Goal: Task Accomplishment & Management: Use online tool/utility

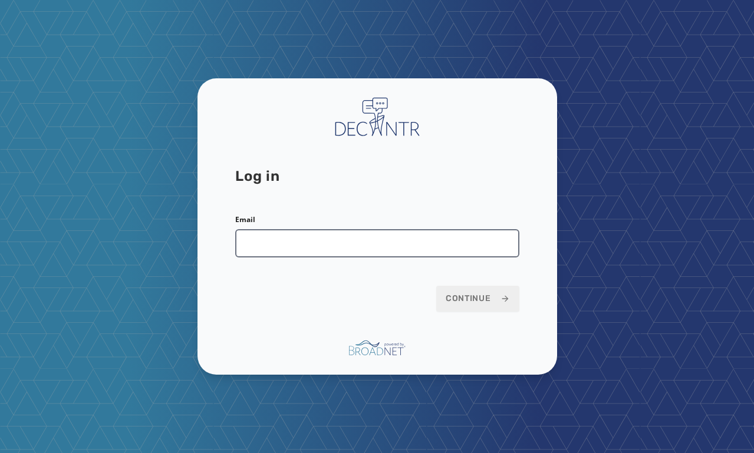
click at [352, 252] on input "Email" at bounding box center [377, 243] width 284 height 28
type input "**********"
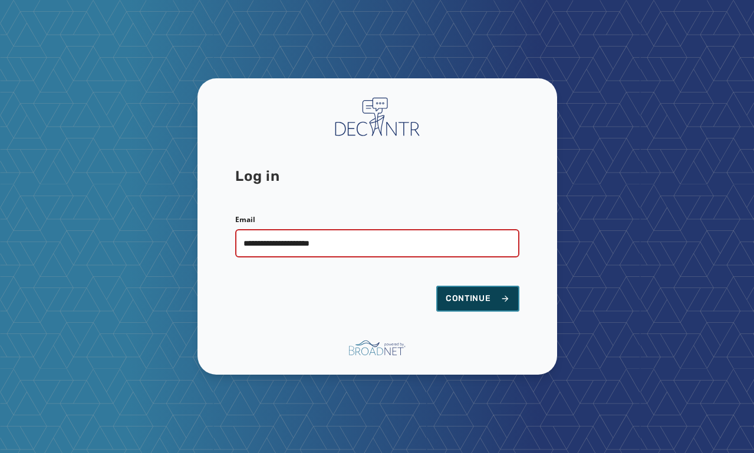
click at [460, 292] on button "Continue" at bounding box center [477, 299] width 83 height 26
click at [465, 299] on span "Continue" at bounding box center [477, 299] width 64 height 12
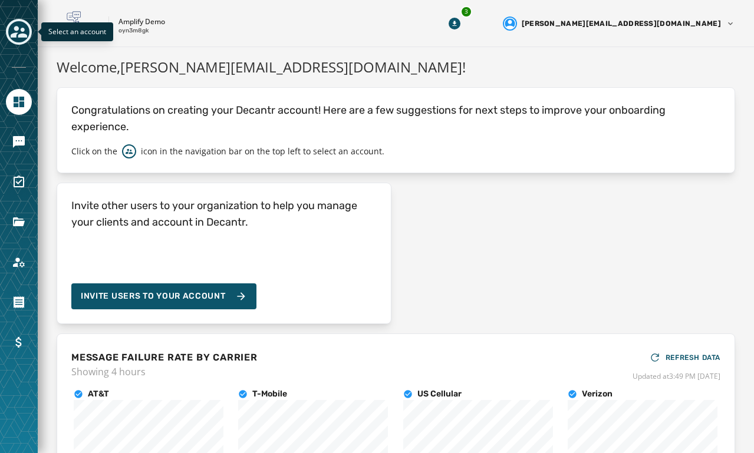
click at [22, 33] on icon "Toggle account select drawer" at bounding box center [19, 32] width 16 height 16
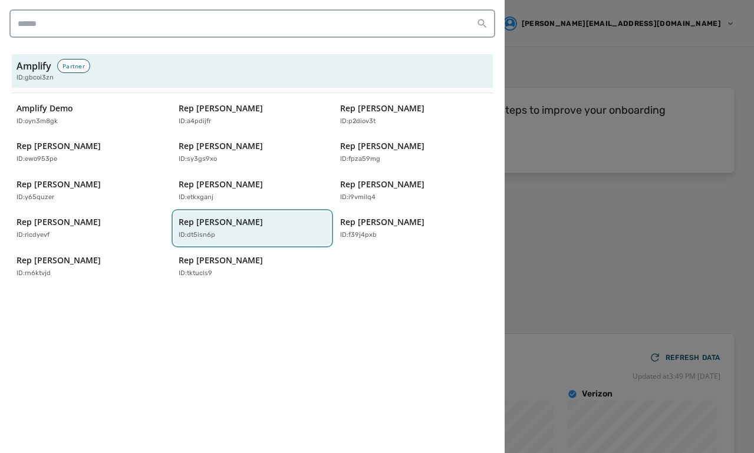
click at [200, 232] on p "ID: dt5isn6p" at bounding box center [197, 235] width 37 height 10
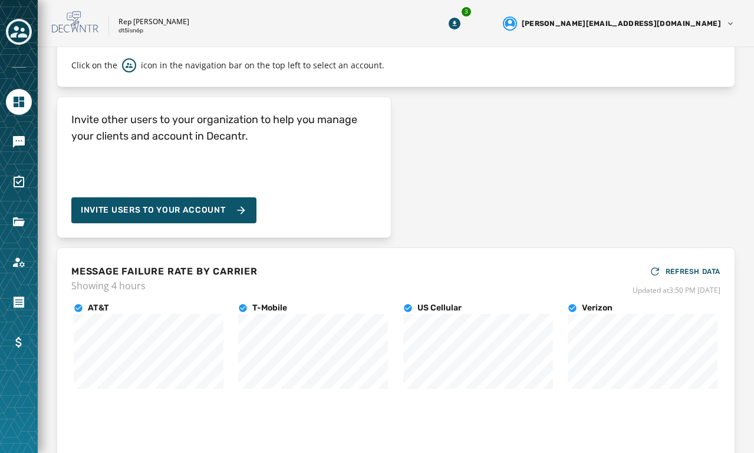
scroll to position [87, 0]
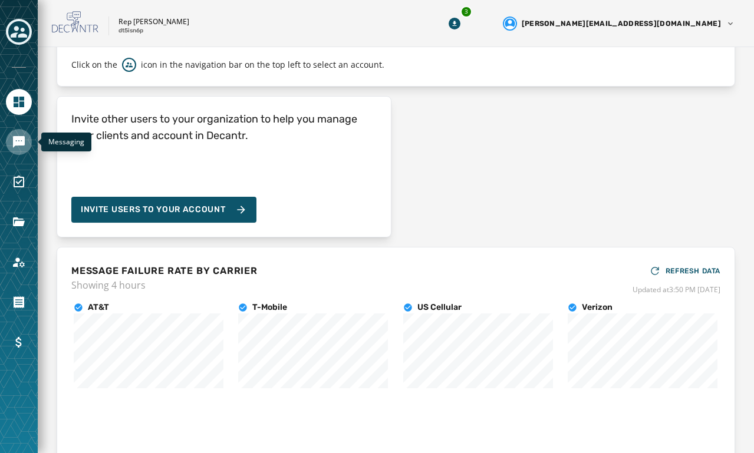
click at [21, 137] on icon "Navigate to Messaging" at bounding box center [19, 142] width 12 height 12
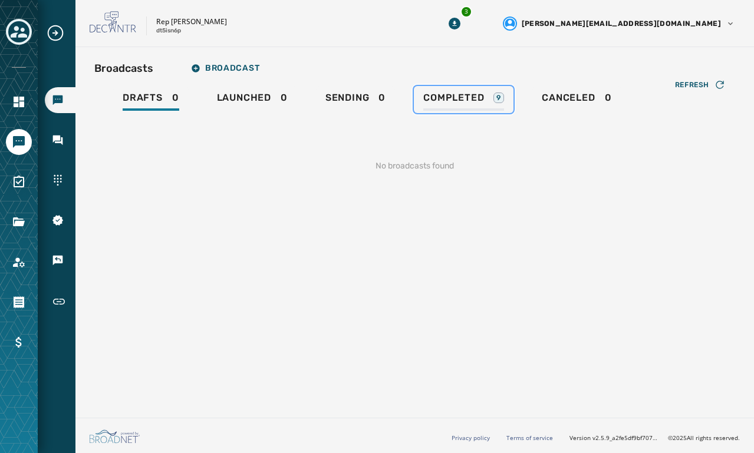
click at [446, 105] on div "Completed 9" at bounding box center [463, 101] width 81 height 19
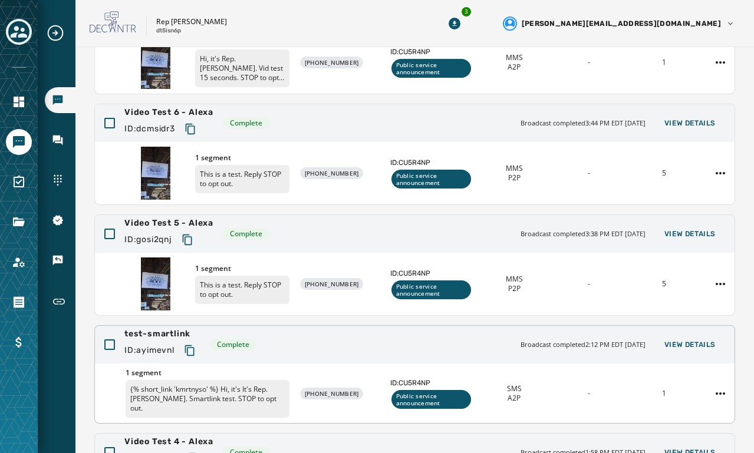
scroll to position [170, 0]
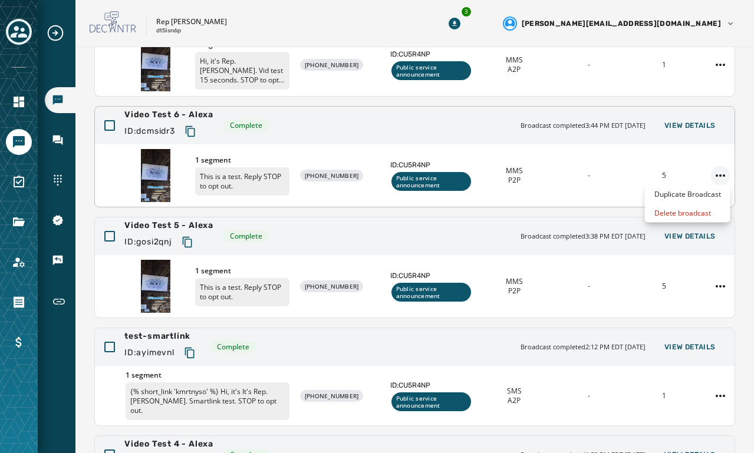
click at [720, 176] on html "Broadcasts Inbox Sending Numbers 10DLC Registration Keywords & Responders Short…" at bounding box center [377, 226] width 754 height 453
click at [689, 191] on div "Duplicate Broadcast" at bounding box center [687, 194] width 85 height 19
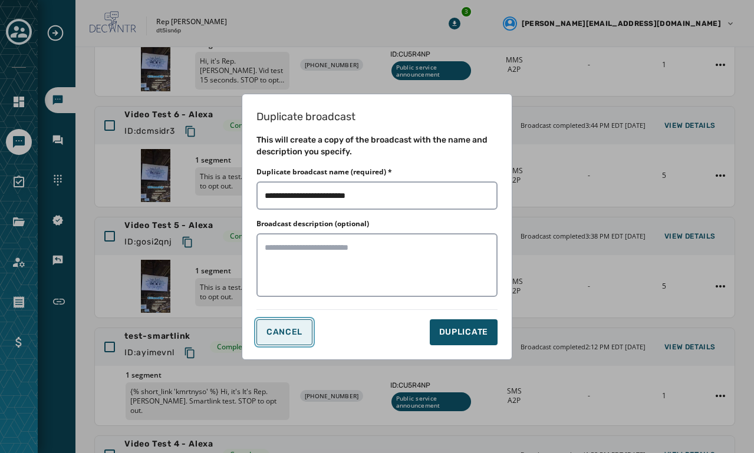
click at [302, 322] on button "CANCEL" at bounding box center [284, 332] width 56 height 26
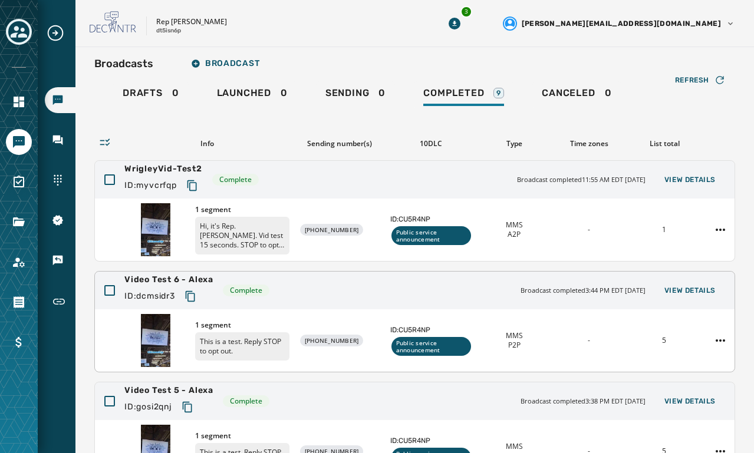
scroll to position [0, 0]
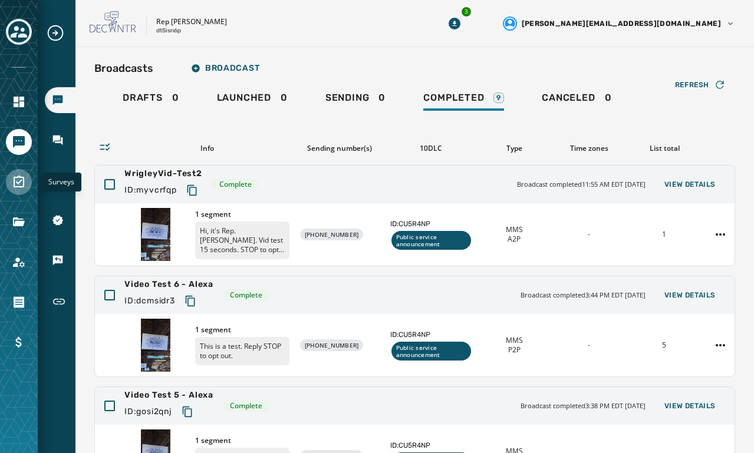
click at [22, 177] on icon "Navigate to Surveys" at bounding box center [19, 182] width 11 height 12
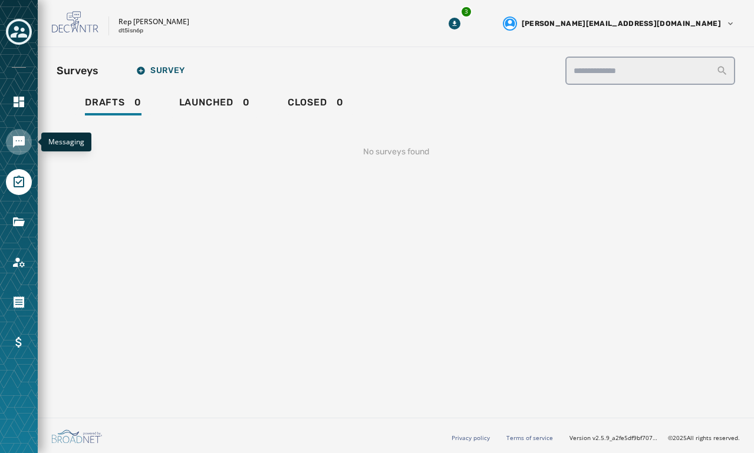
click at [20, 133] on link "Navigate to Messaging" at bounding box center [19, 142] width 26 height 26
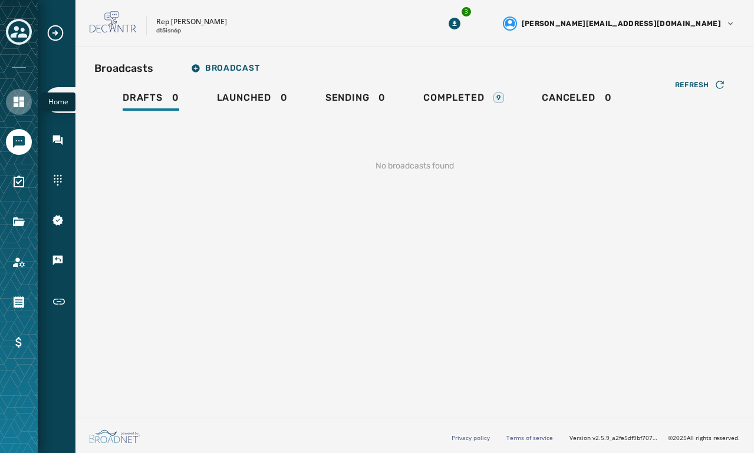
click at [22, 105] on icon "Navigate to Home" at bounding box center [19, 102] width 11 height 11
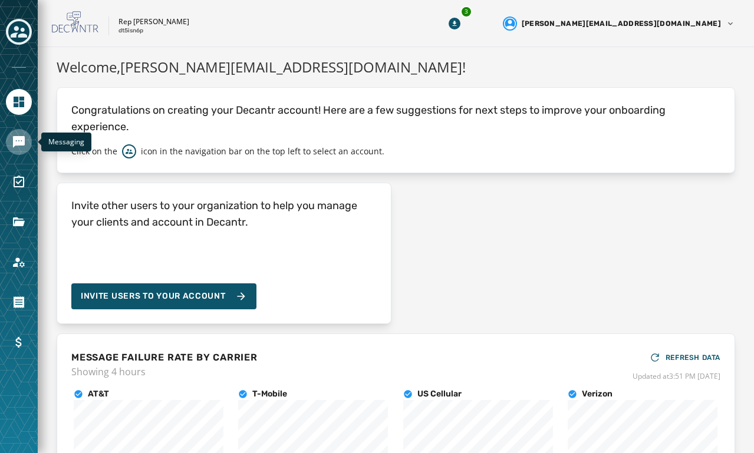
click at [25, 138] on icon "Navigate to Messaging" at bounding box center [19, 142] width 14 height 14
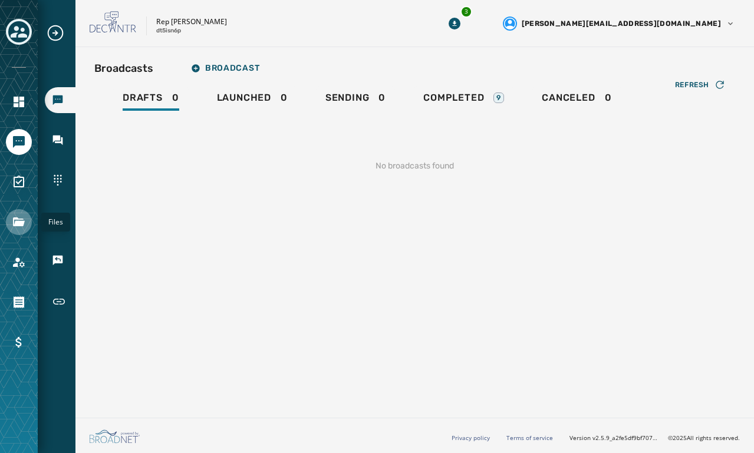
click at [19, 217] on icon "Navigate to Files" at bounding box center [19, 222] width 14 height 14
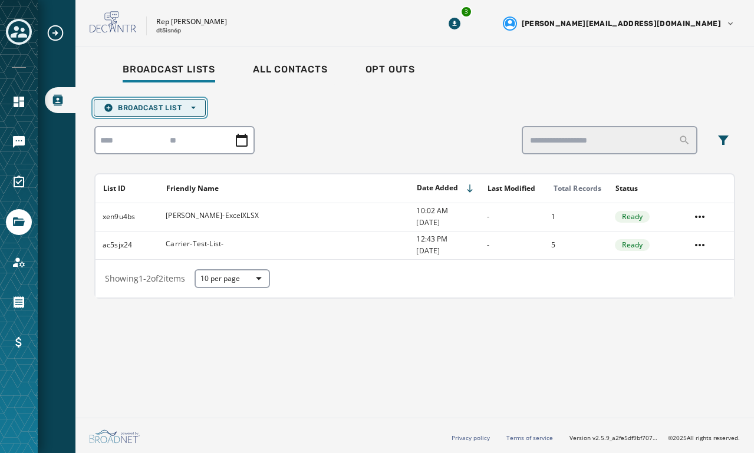
click at [156, 107] on span "Broadcast List Open options" at bounding box center [150, 107] width 92 height 9
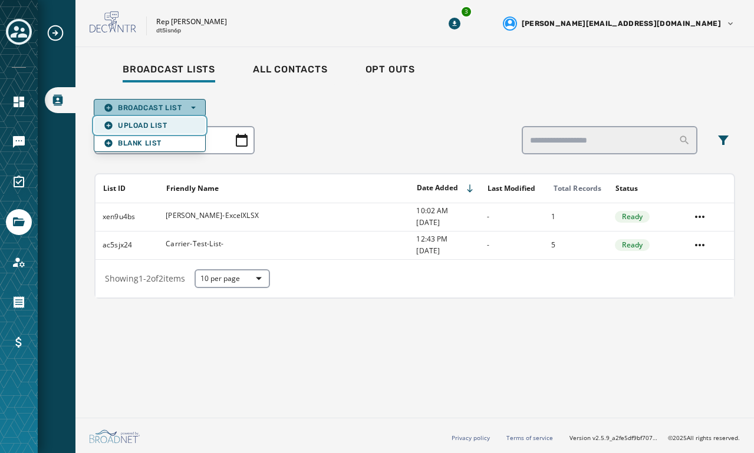
click at [150, 123] on span "Upload List" at bounding box center [150, 125] width 92 height 9
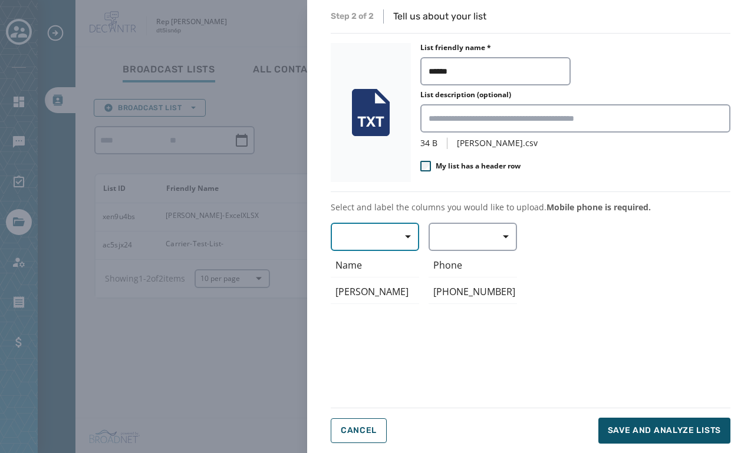
click at [398, 235] on span "button" at bounding box center [403, 237] width 28 height 24
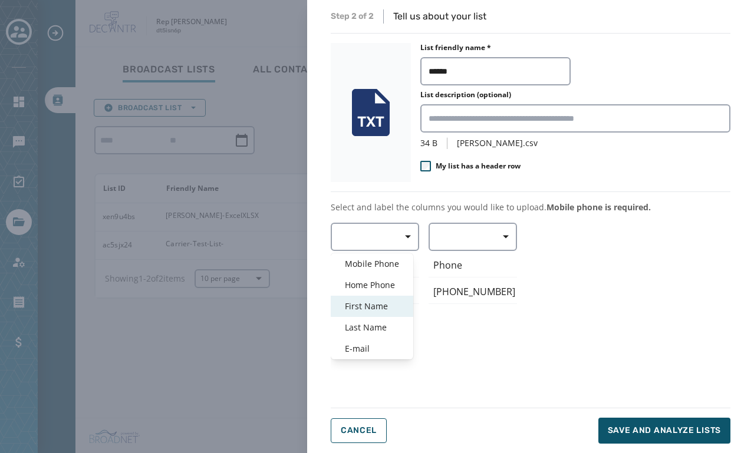
click at [376, 302] on span "First Name" at bounding box center [372, 307] width 54 height 12
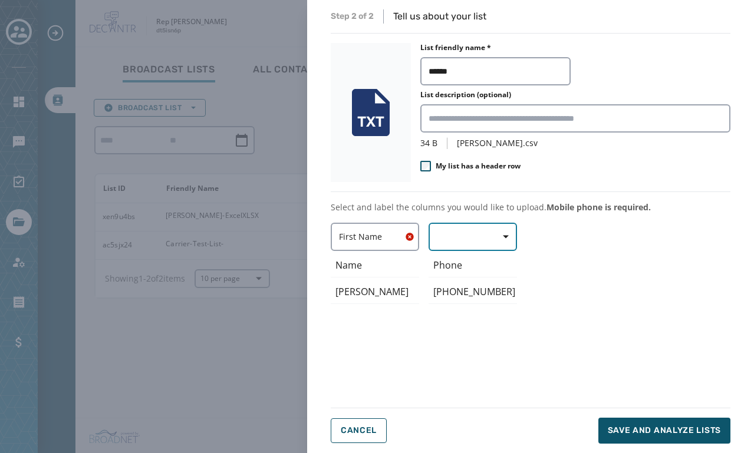
click at [435, 241] on button "button" at bounding box center [472, 237] width 88 height 28
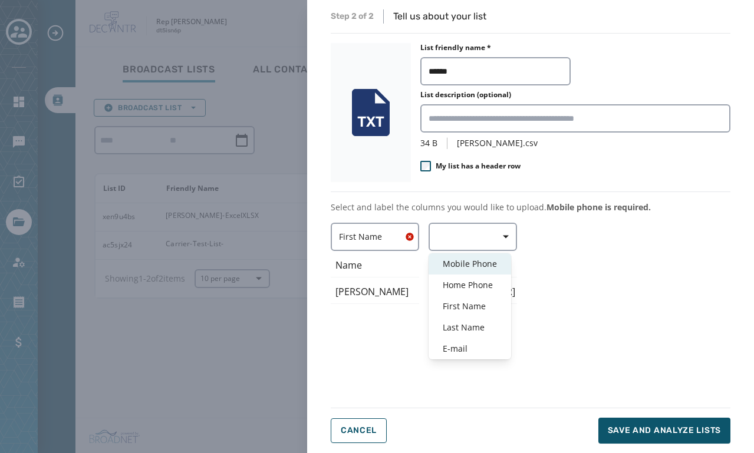
click at [444, 259] on span "Mobile Phone" at bounding box center [470, 264] width 54 height 12
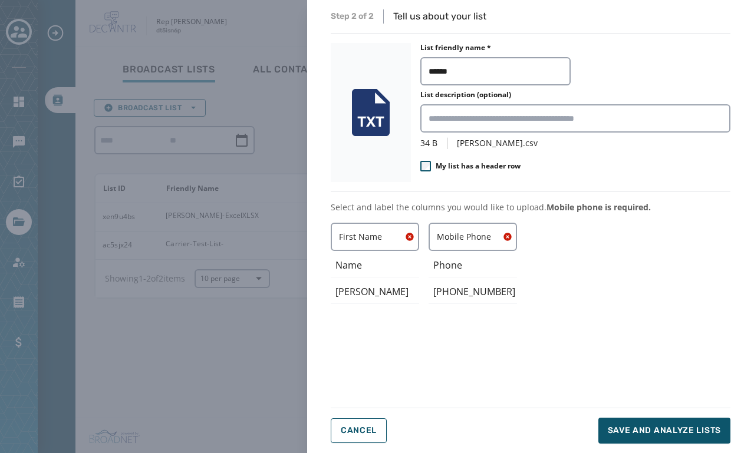
click at [556, 257] on div "First Name ﻿Name [PERSON_NAME] Mobile Phone Phone [PHONE_NUMBER]" at bounding box center [530, 308] width 399 height 170
click at [676, 428] on span "Save and analyze lists" at bounding box center [663, 431] width 113 height 12
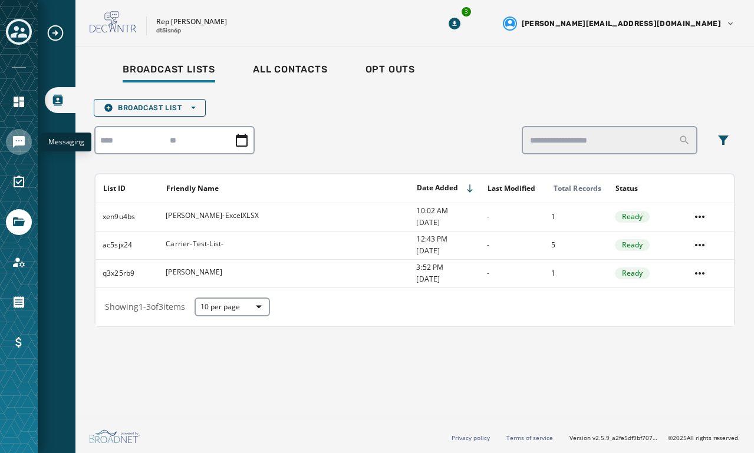
click at [21, 145] on icon "Navigate to Messaging" at bounding box center [19, 142] width 12 height 12
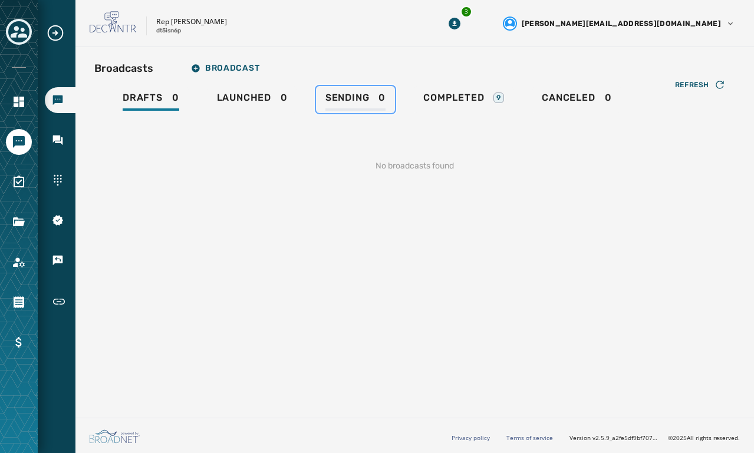
click at [361, 100] on span "Sending" at bounding box center [347, 98] width 44 height 12
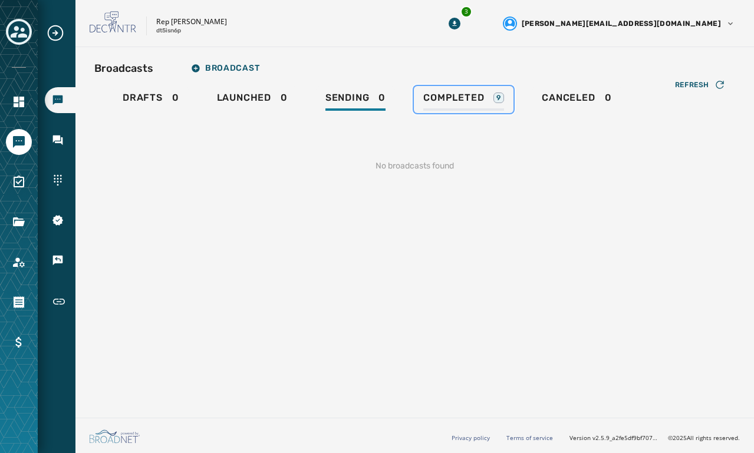
click at [444, 100] on span "Completed" at bounding box center [453, 98] width 61 height 12
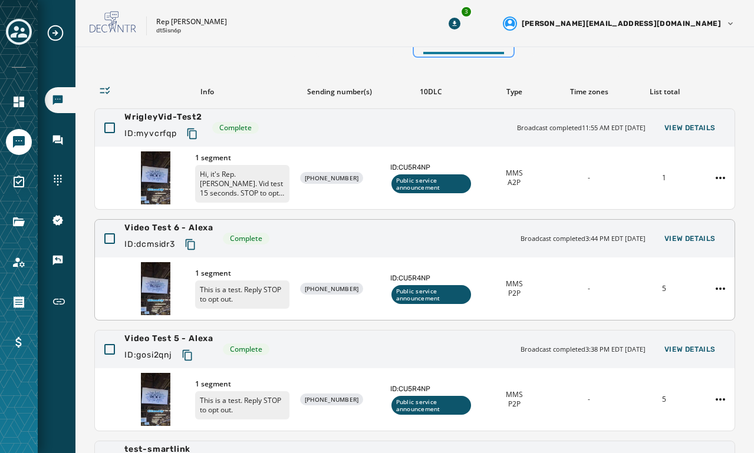
scroll to position [1, 0]
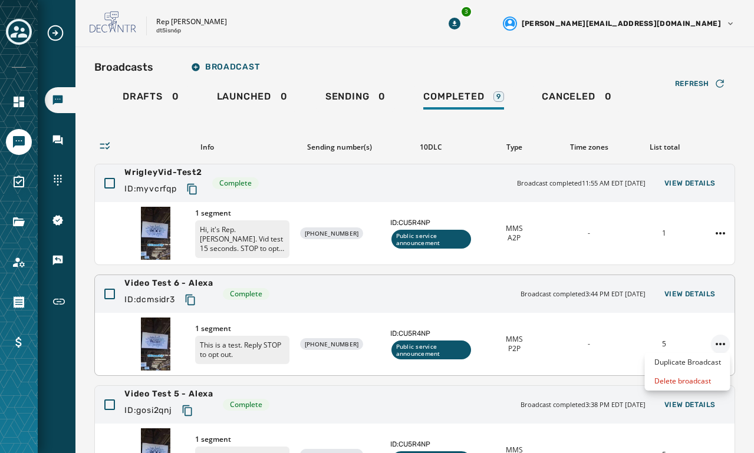
click at [722, 342] on html "Broadcasts Inbox Sending Numbers 10DLC Registration Keywords & Responders Short…" at bounding box center [377, 226] width 754 height 453
click at [689, 360] on div "Duplicate Broadcast" at bounding box center [687, 362] width 85 height 19
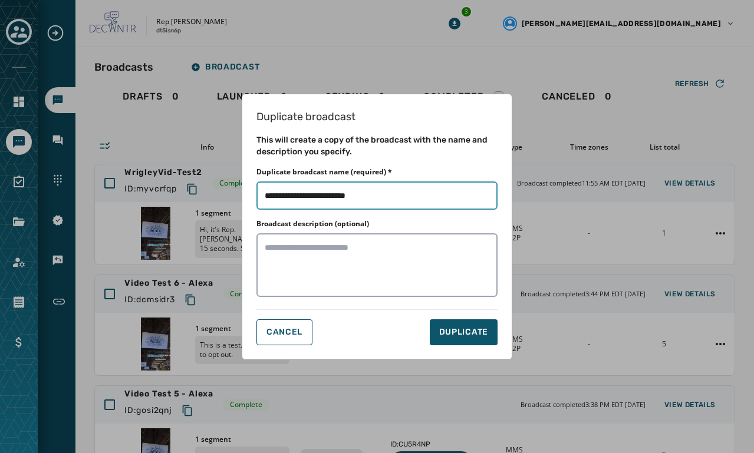
drag, startPoint x: 378, startPoint y: 196, endPoint x: 236, endPoint y: 194, distance: 142.6
click at [236, 194] on div "Duplicate broadcast This will create a copy of the broadcast with the name and …" at bounding box center [377, 226] width 754 height 453
type input "**********"
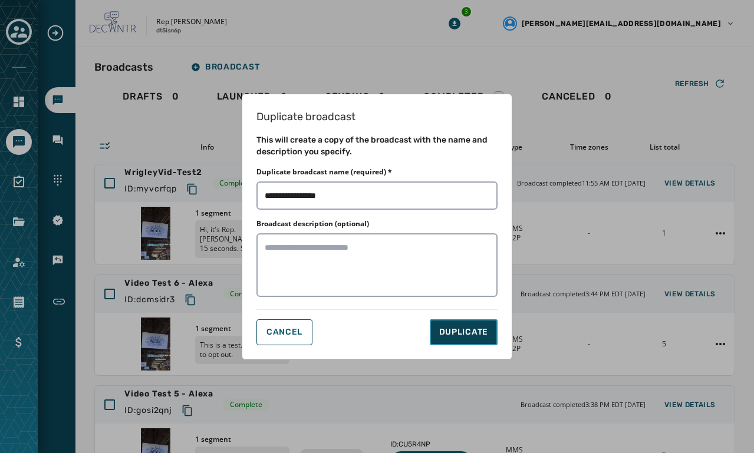
click at [471, 331] on span "DUPLICATE" at bounding box center [463, 332] width 49 height 12
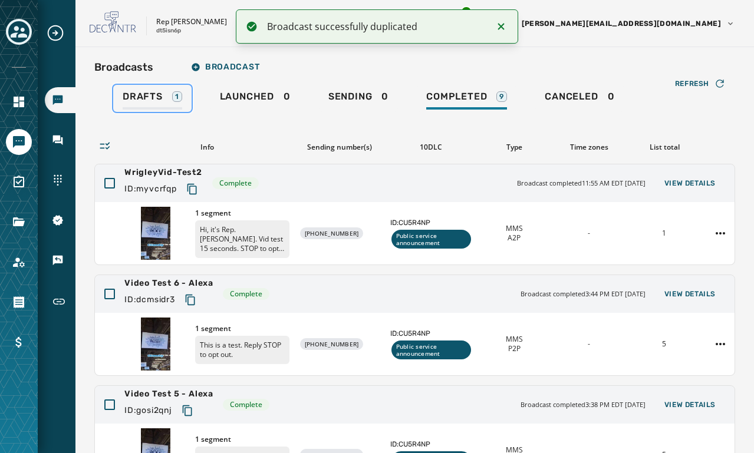
click at [158, 97] on span "Drafts" at bounding box center [143, 97] width 40 height 12
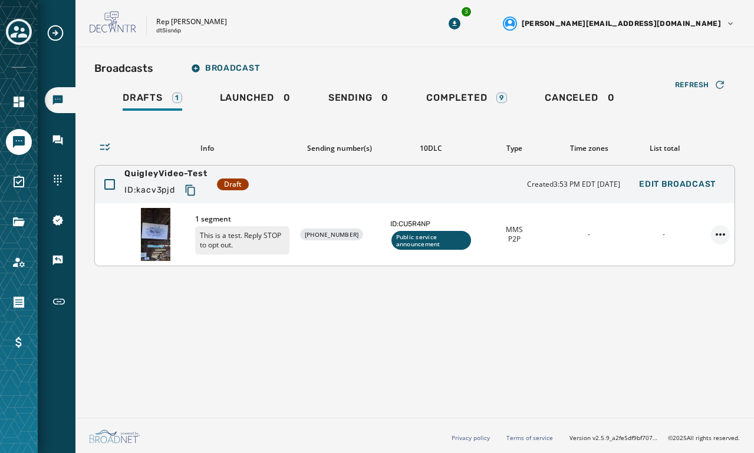
click at [718, 232] on html "Broadcasts Inbox Sending Numbers 10DLC Registration Keywords & Responders Short…" at bounding box center [377, 226] width 754 height 453
click at [556, 212] on html "Broadcasts Inbox Sending Numbers 10DLC Registration Keywords & Responders Short…" at bounding box center [377, 226] width 754 height 453
click at [252, 227] on p "This is a test. Reply STOP to opt out." at bounding box center [242, 240] width 94 height 28
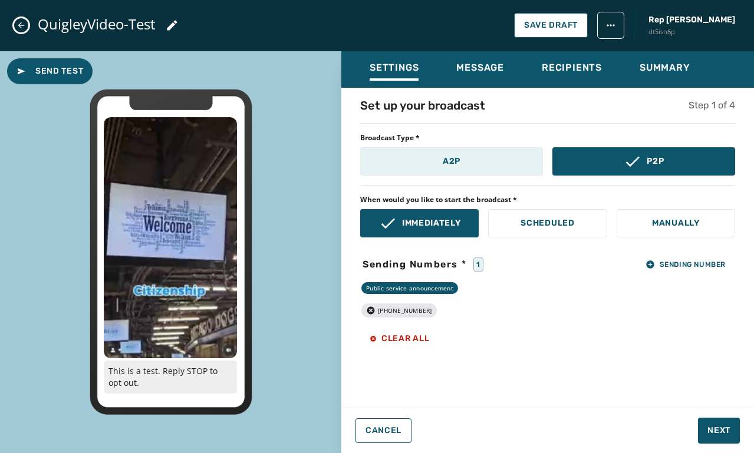
click at [478, 157] on button "A2P" at bounding box center [451, 161] width 183 height 28
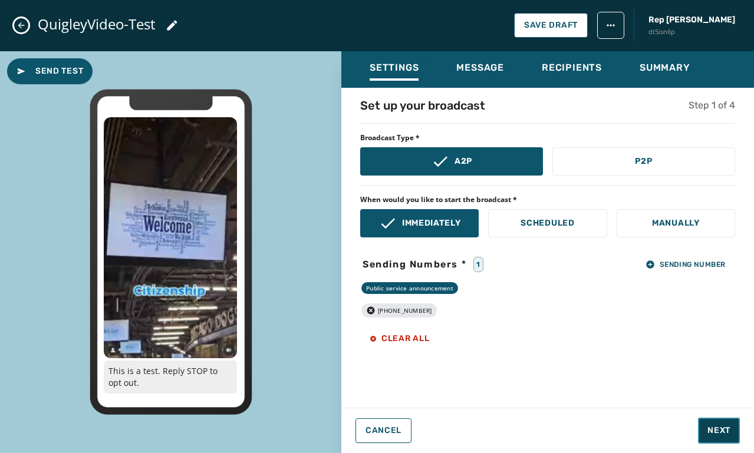
click at [716, 429] on span "Next" at bounding box center [718, 431] width 23 height 12
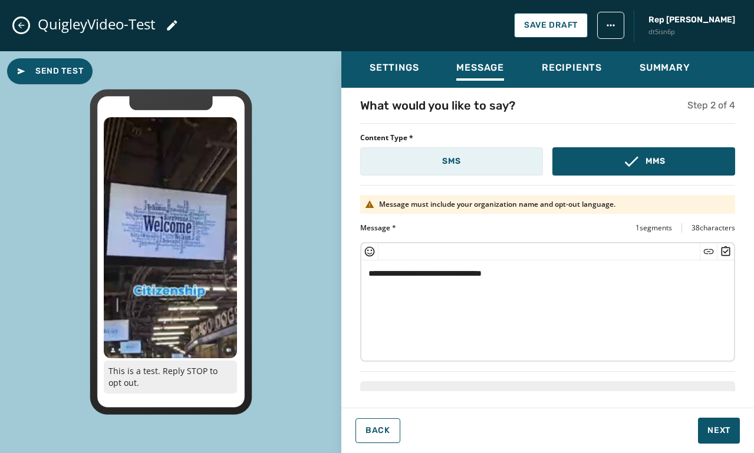
click at [503, 159] on button "SMS" at bounding box center [451, 161] width 183 height 28
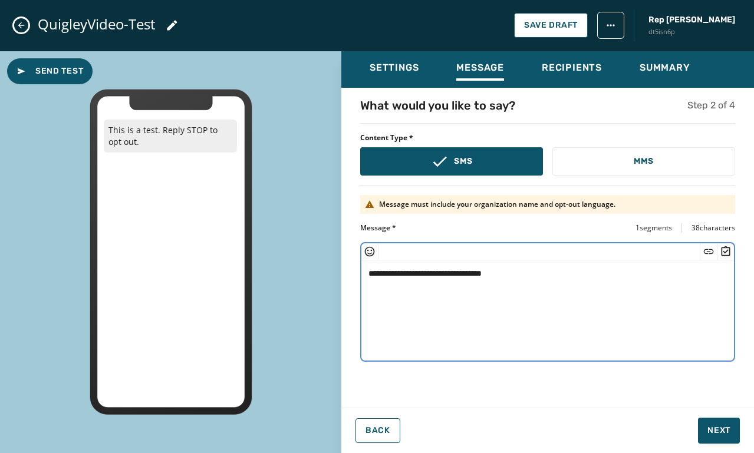
drag, startPoint x: 368, startPoint y: 273, endPoint x: 418, endPoint y: 272, distance: 50.7
click at [418, 272] on textarea "**********" at bounding box center [547, 308] width 372 height 97
paste textarea "**********"
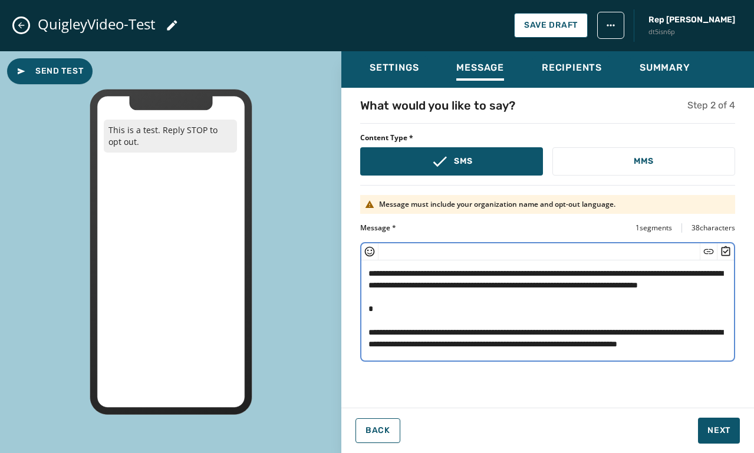
scroll to position [4, 0]
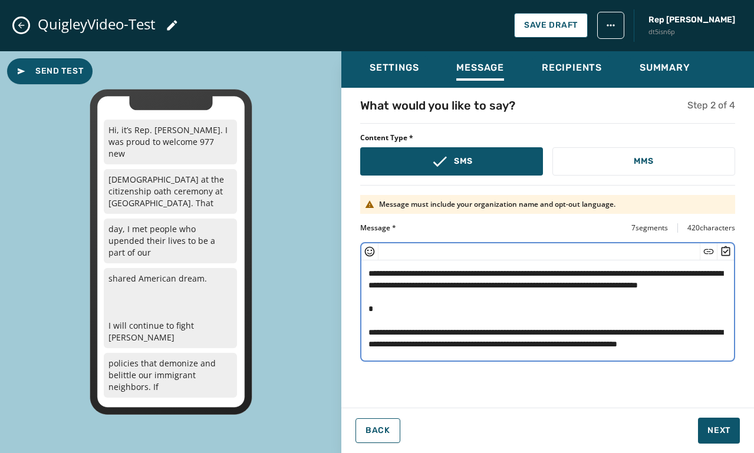
click at [432, 323] on textarea "**********" at bounding box center [547, 308] width 372 height 97
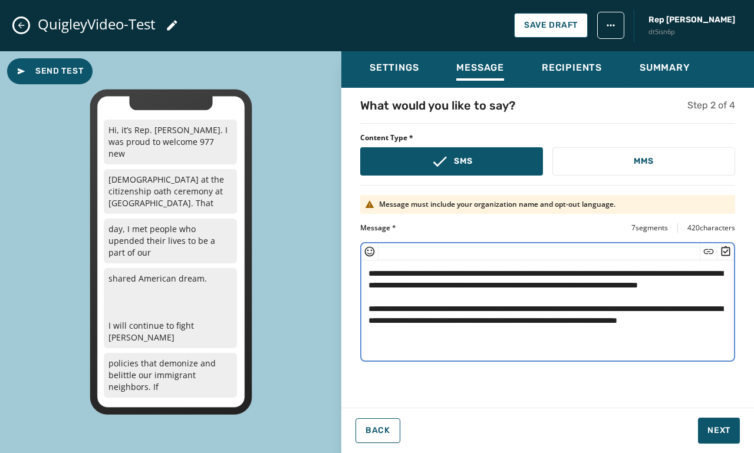
scroll to position [0, 0]
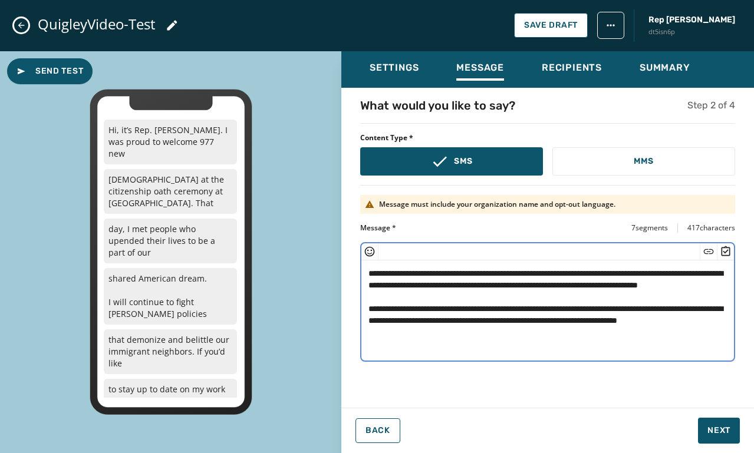
click at [478, 293] on textarea "**********" at bounding box center [547, 308] width 372 height 97
click at [447, 351] on textarea "**********" at bounding box center [547, 308] width 372 height 97
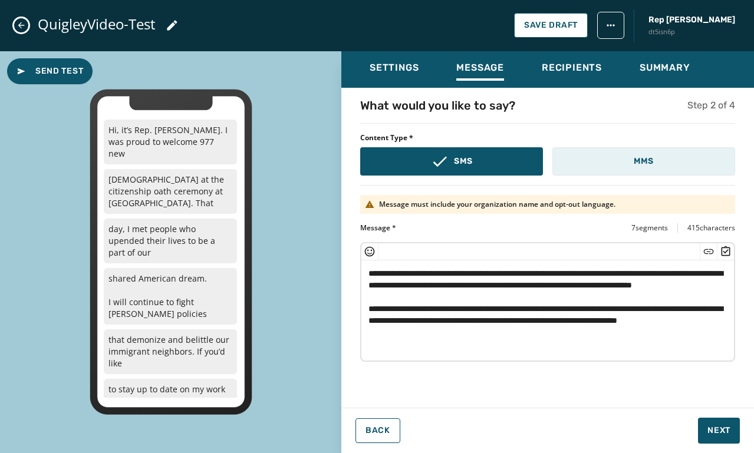
click at [663, 151] on button "MMS" at bounding box center [643, 161] width 183 height 28
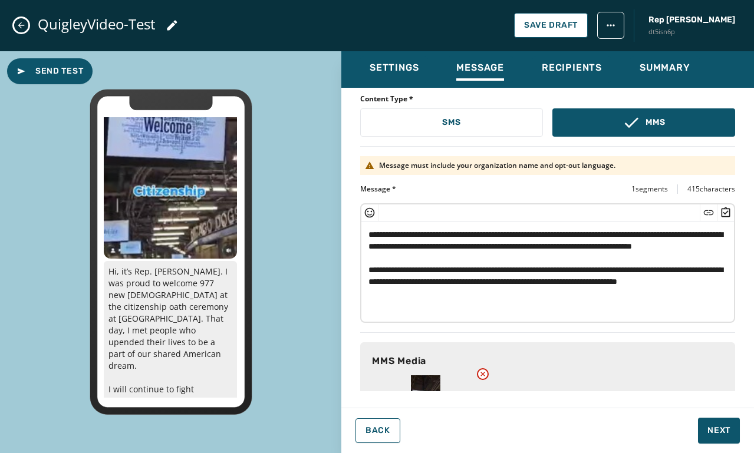
scroll to position [163, 0]
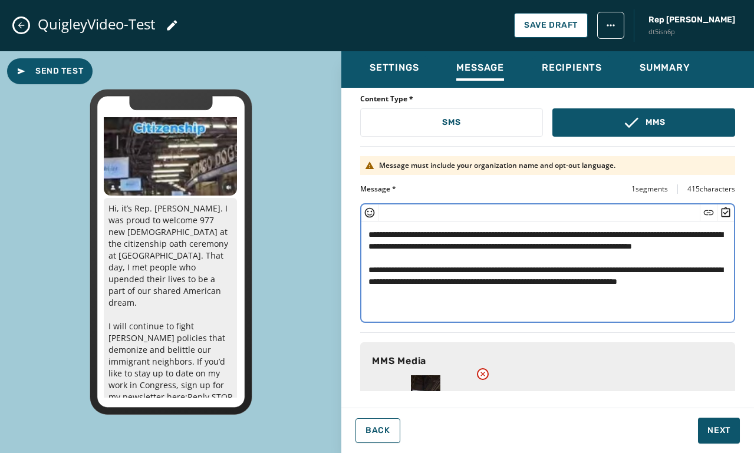
click at [691, 295] on textarea "**********" at bounding box center [547, 270] width 372 height 97
click at [704, 212] on icon "Insert Short Link" at bounding box center [708, 213] width 12 height 12
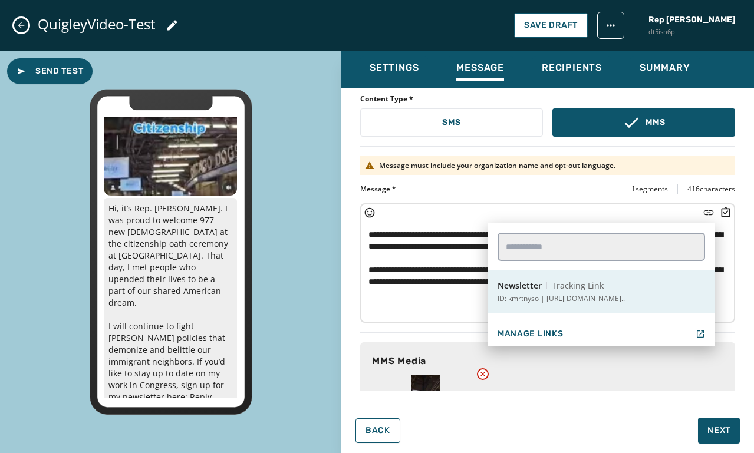
click at [625, 302] on p "ID: kmrtnyso | [URL][DOMAIN_NAME].." at bounding box center [560, 298] width 127 height 9
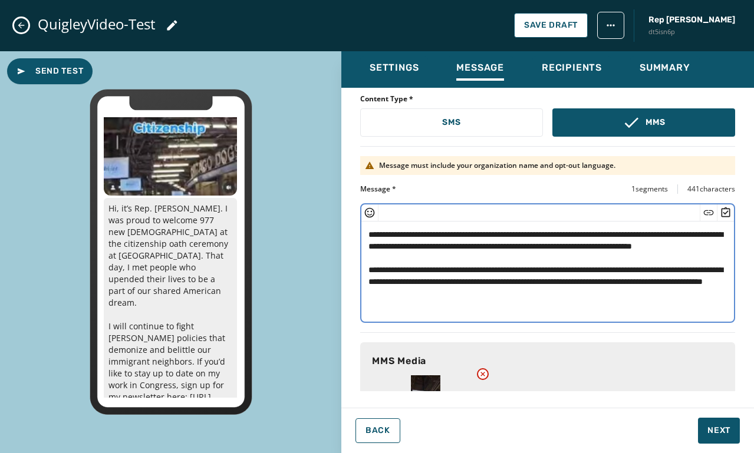
scroll to position [174, 0]
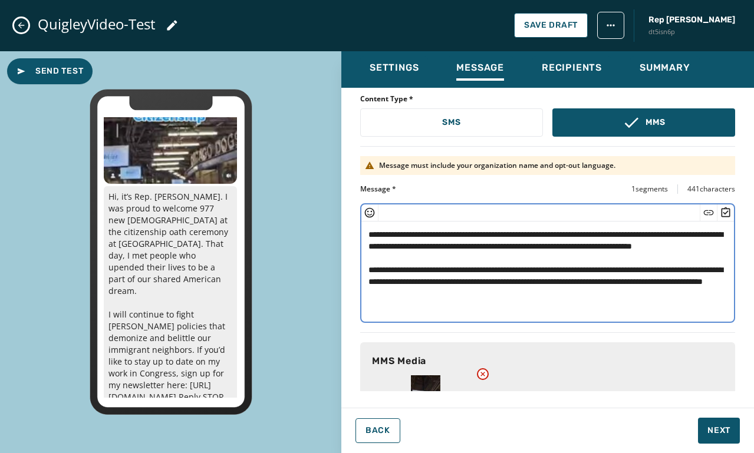
click at [482, 309] on textarea "**********" at bounding box center [547, 270] width 372 height 97
click at [547, 306] on textarea "**********" at bounding box center [547, 270] width 372 height 97
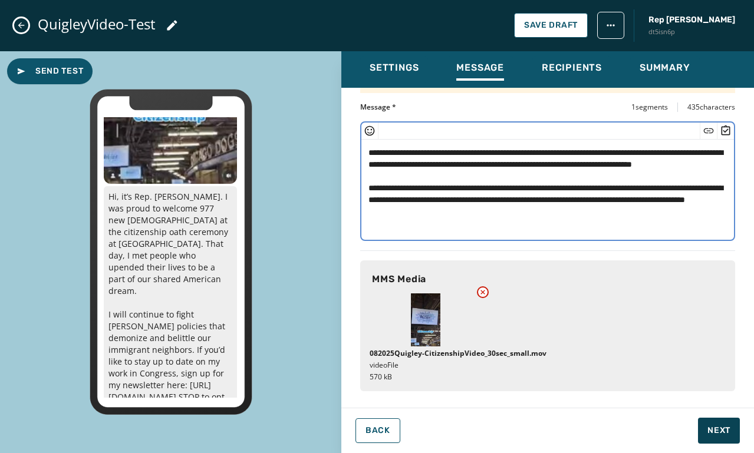
type textarea "**********"
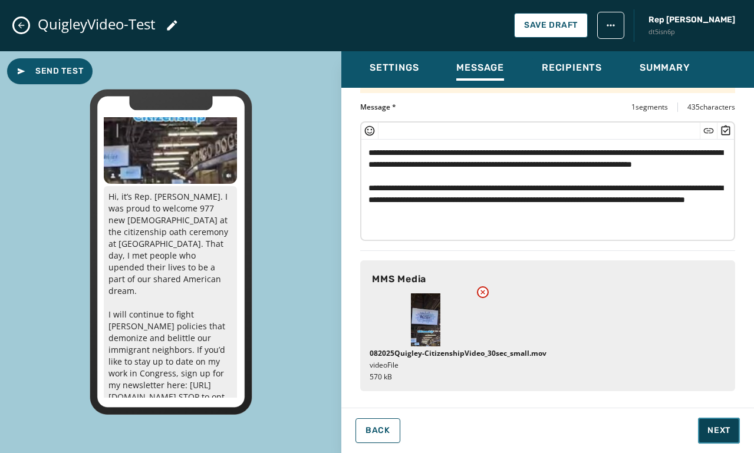
click at [721, 436] on span "Next" at bounding box center [718, 431] width 23 height 12
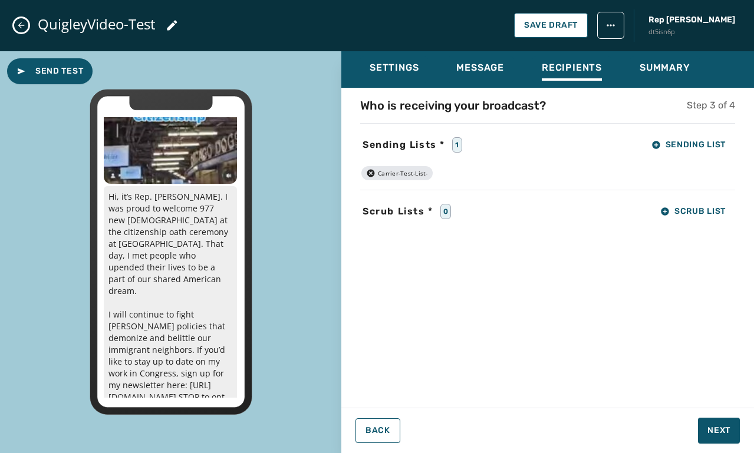
click at [373, 174] on icon "button" at bounding box center [371, 173] width 8 height 8
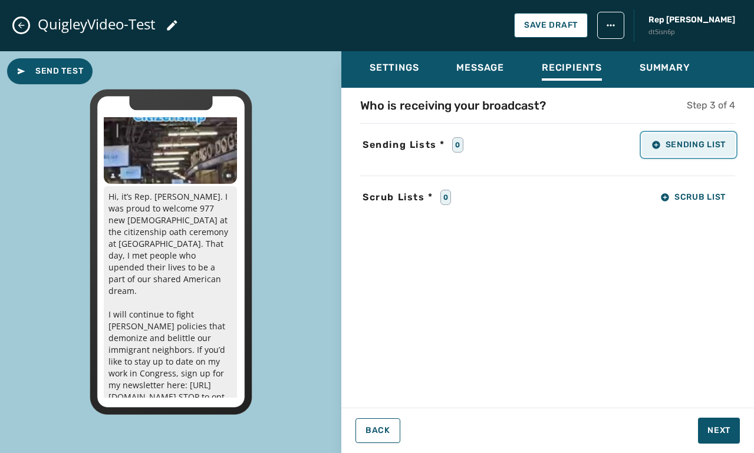
click at [695, 141] on span "Sending List" at bounding box center [688, 144] width 74 height 9
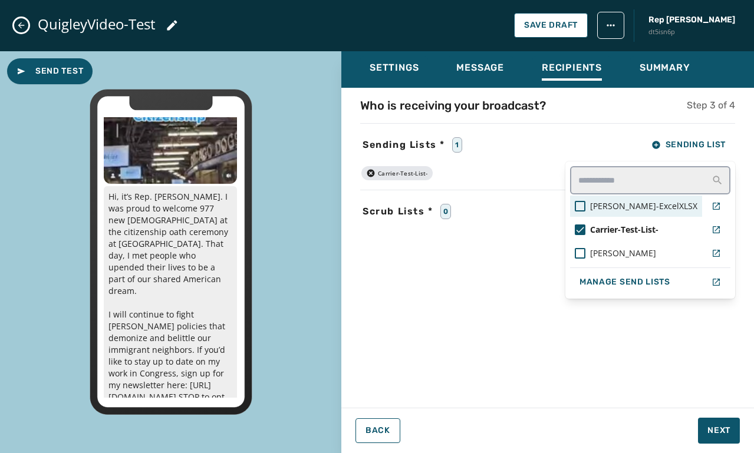
click at [671, 207] on span "[PERSON_NAME]-ExcelXLSX" at bounding box center [643, 206] width 107 height 12
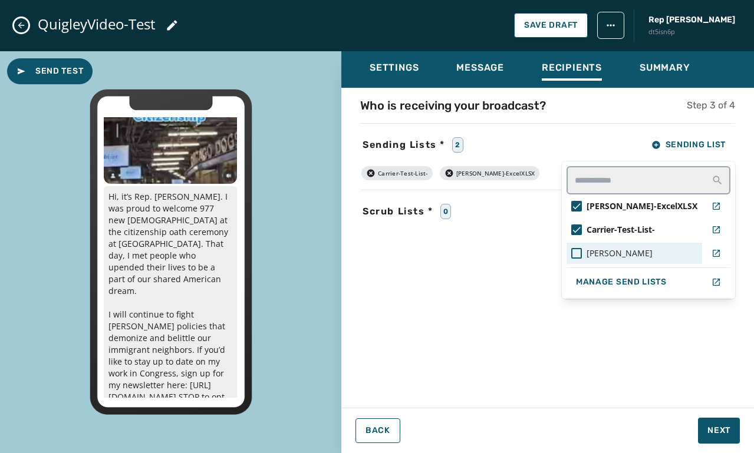
click at [629, 249] on span "[PERSON_NAME]" at bounding box center [619, 253] width 66 height 12
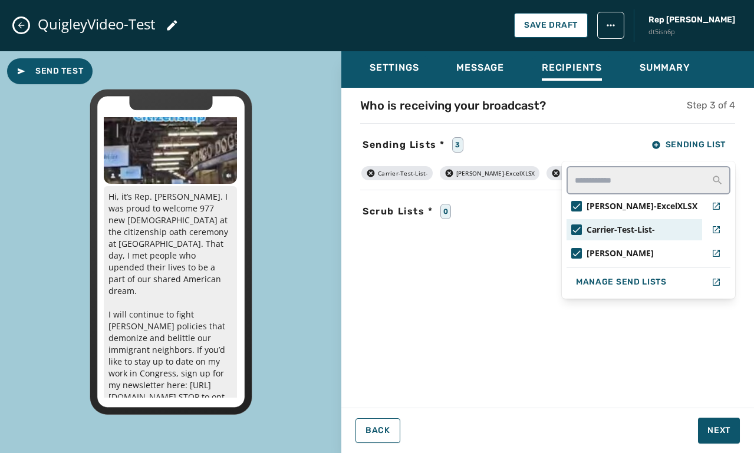
click at [623, 229] on div "Carrier-Test-List-" at bounding box center [634, 230] width 126 height 12
click at [626, 313] on div "Who is receiving your broadcast? Step 3 of 4 Sending Lists * 2 Sending List [PE…" at bounding box center [547, 244] width 412 height 294
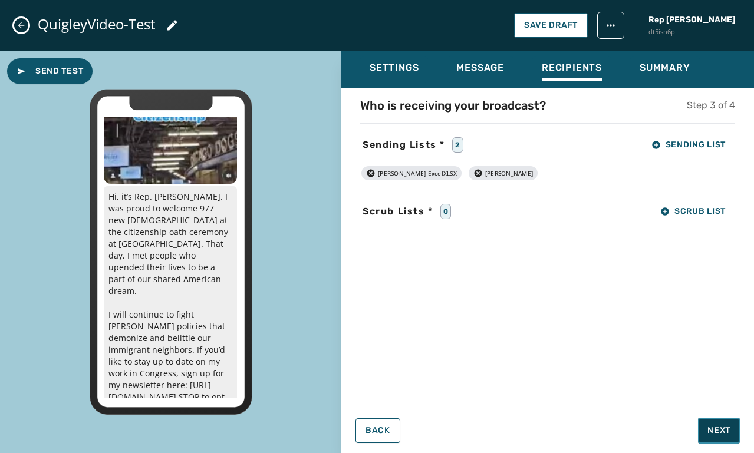
click at [712, 424] on button "Next" at bounding box center [719, 431] width 42 height 26
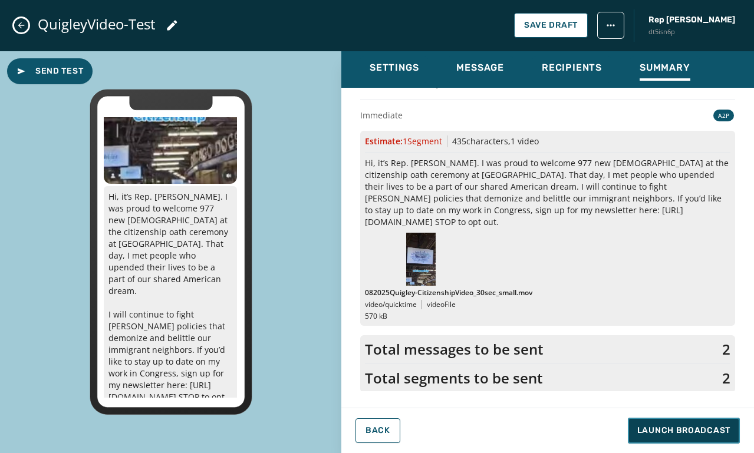
scroll to position [91, 0]
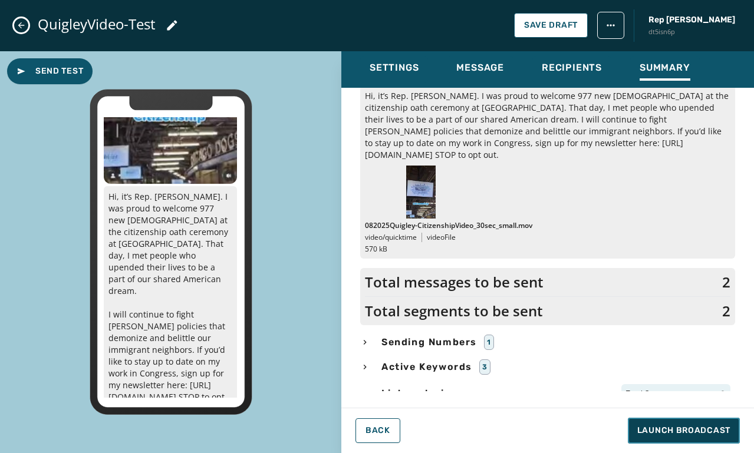
click at [675, 430] on span "Launch Broadcast" at bounding box center [683, 431] width 93 height 12
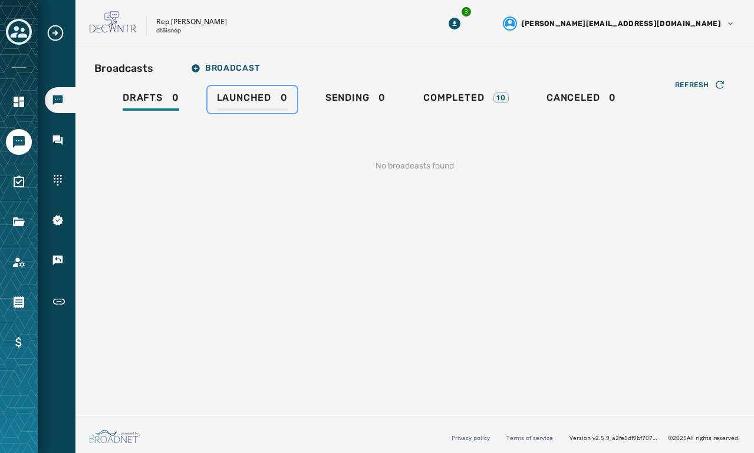
click at [239, 99] on span "Launched" at bounding box center [244, 98] width 54 height 12
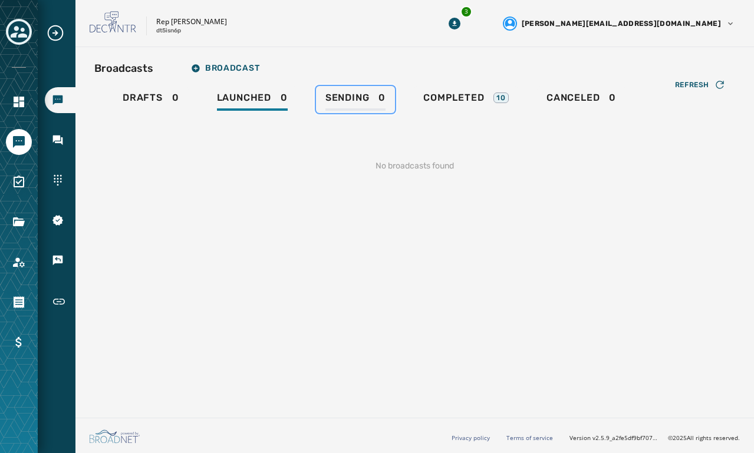
click at [345, 99] on span "Sending" at bounding box center [347, 98] width 44 height 12
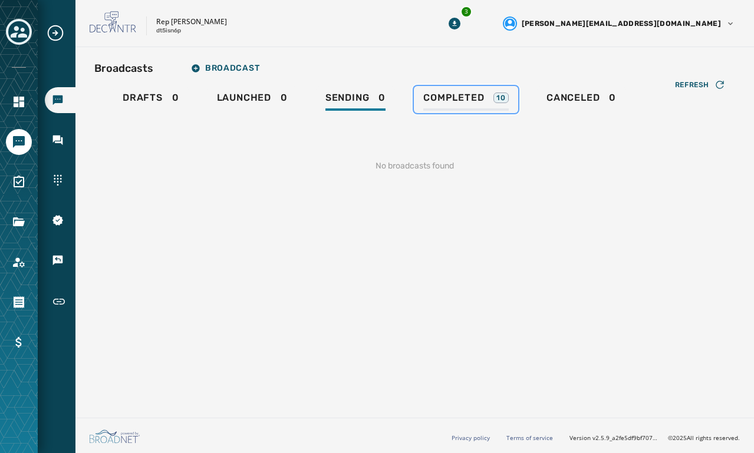
click at [432, 101] on span "Completed" at bounding box center [453, 98] width 61 height 12
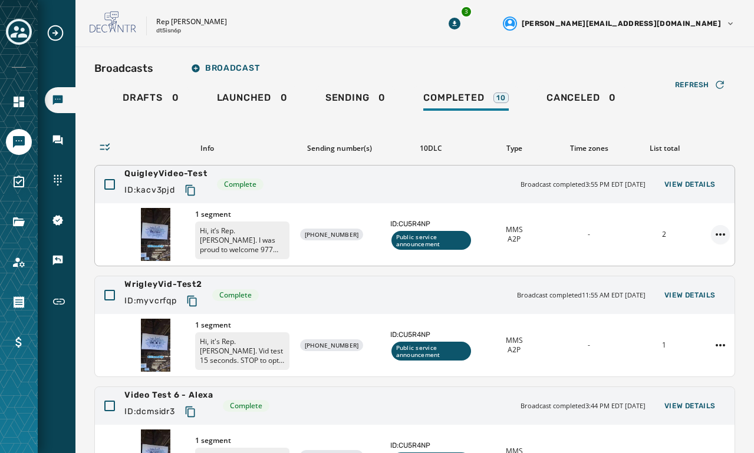
click at [722, 236] on html "Broadcasts Inbox Sending Numbers 10DLC Registration Keywords & Responders Short…" at bounding box center [377, 226] width 754 height 453
click at [717, 141] on html "Broadcasts Inbox Sending Numbers 10DLC Registration Keywords & Responders Short…" at bounding box center [377, 226] width 754 height 453
click at [722, 233] on html "Broadcasts Inbox Sending Numbers 10DLC Registration Keywords & Responders Short…" at bounding box center [377, 226] width 754 height 453
click at [704, 196] on html "Broadcasts Inbox Sending Numbers 10DLC Registration Keywords & Responders Short…" at bounding box center [377, 226] width 754 height 453
click at [698, 189] on button "View Details" at bounding box center [690, 184] width 70 height 16
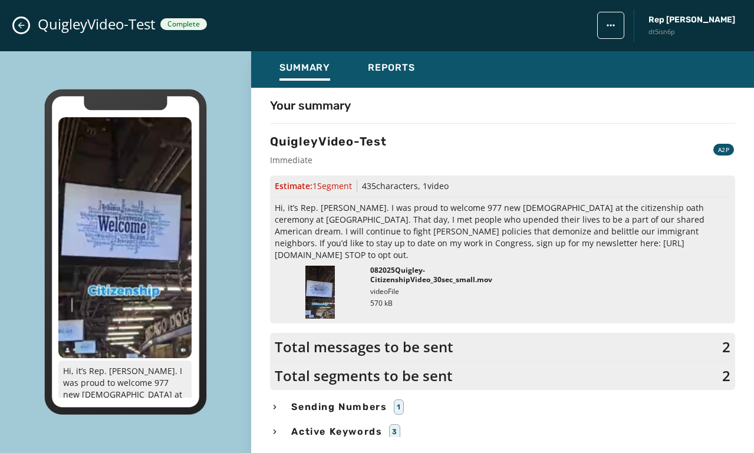
scroll to position [19, 0]
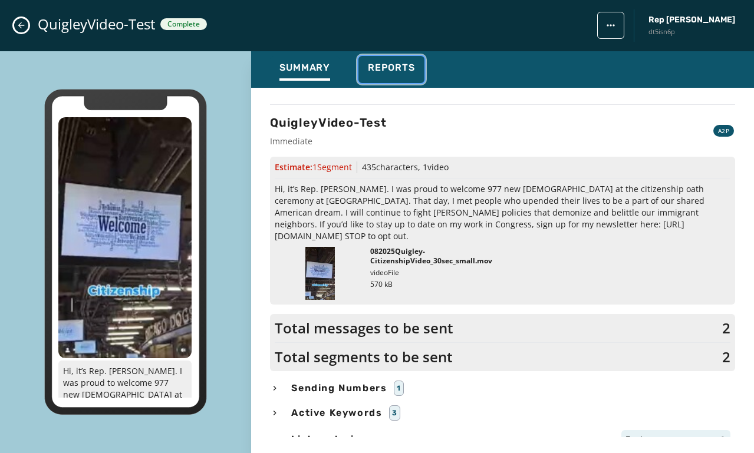
click at [389, 75] on div "Reports" at bounding box center [391, 71] width 47 height 19
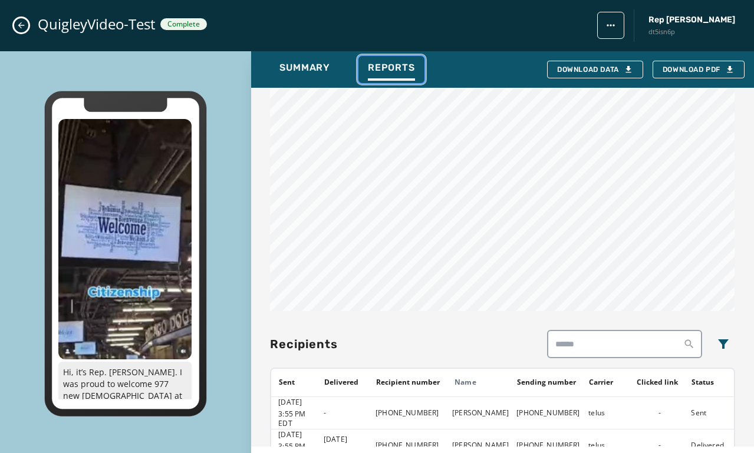
scroll to position [701, 0]
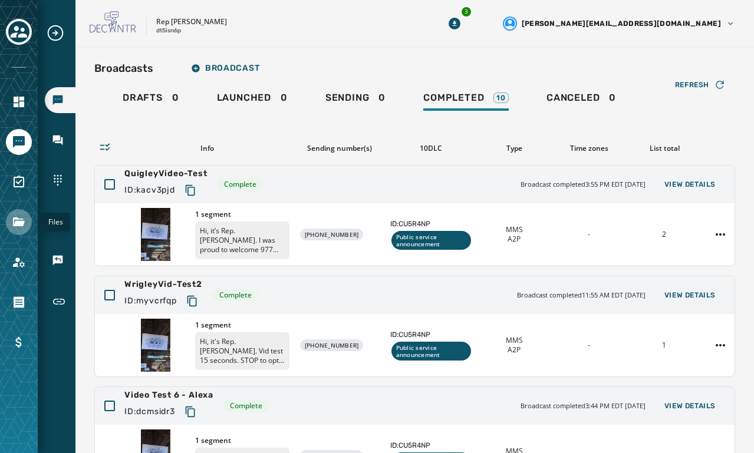
click at [20, 222] on icon "Navigate to Files" at bounding box center [19, 221] width 12 height 9
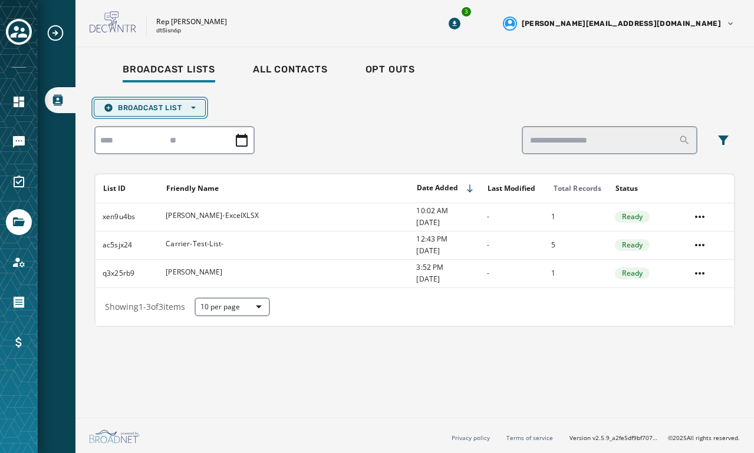
click at [171, 108] on span "Broadcast List Open options" at bounding box center [150, 107] width 92 height 9
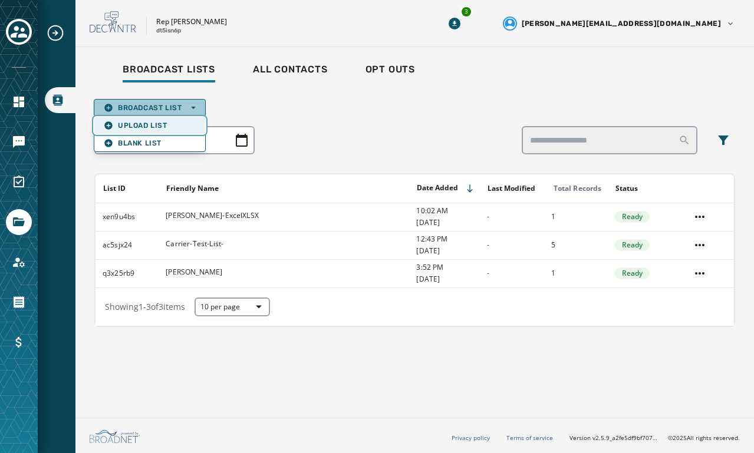
click at [166, 123] on span "Upload List" at bounding box center [150, 125] width 92 height 9
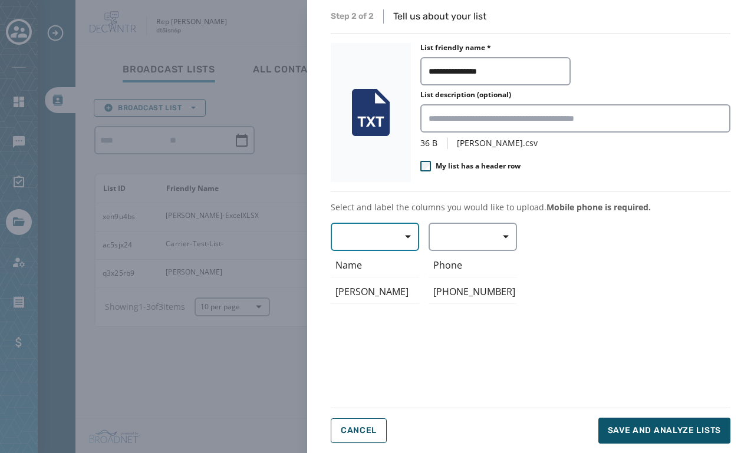
click at [393, 243] on span "button" at bounding box center [403, 237] width 28 height 24
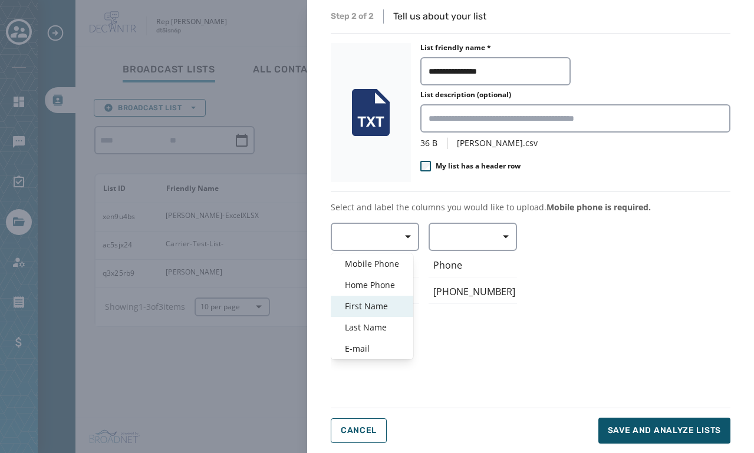
click at [378, 303] on span "First Name" at bounding box center [372, 307] width 54 height 12
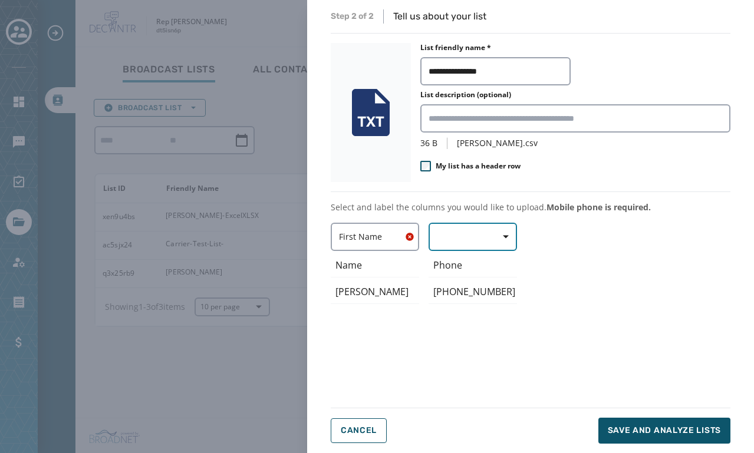
click at [463, 242] on button "button" at bounding box center [472, 237] width 88 height 28
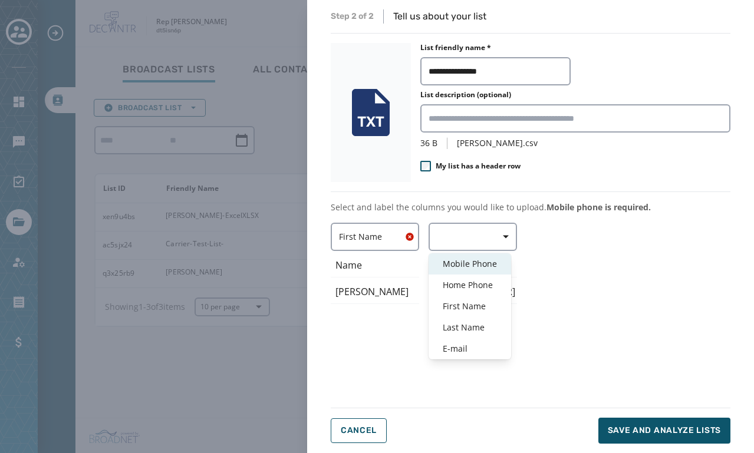
click at [478, 264] on span "Mobile Phone" at bounding box center [470, 264] width 54 height 12
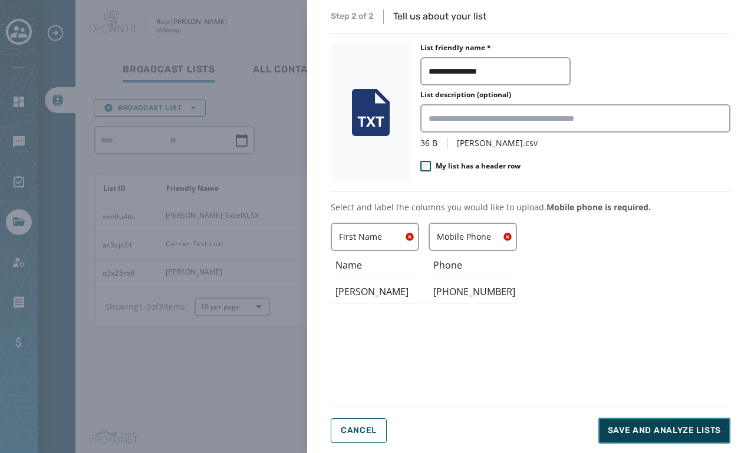
click at [643, 426] on span "Save and analyze lists" at bounding box center [663, 431] width 113 height 12
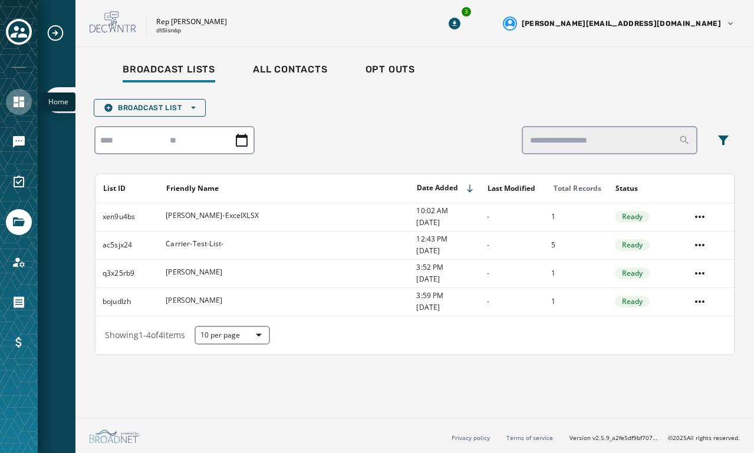
click at [16, 104] on icon "Navigate to Home" at bounding box center [19, 102] width 11 height 11
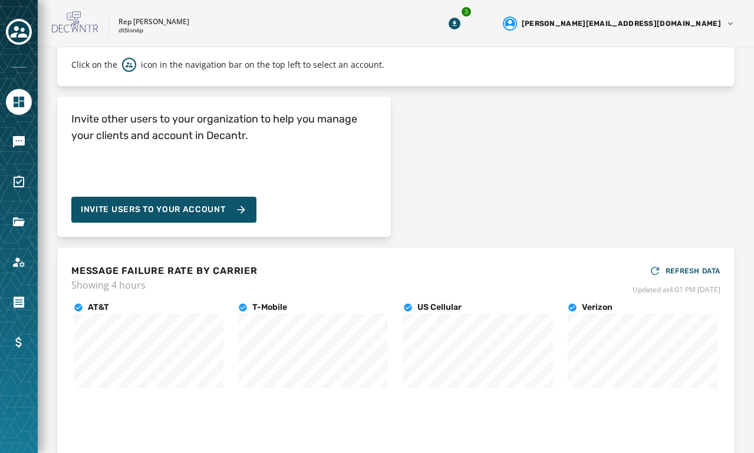
scroll to position [162, 0]
